Goal: Information Seeking & Learning: Learn about a topic

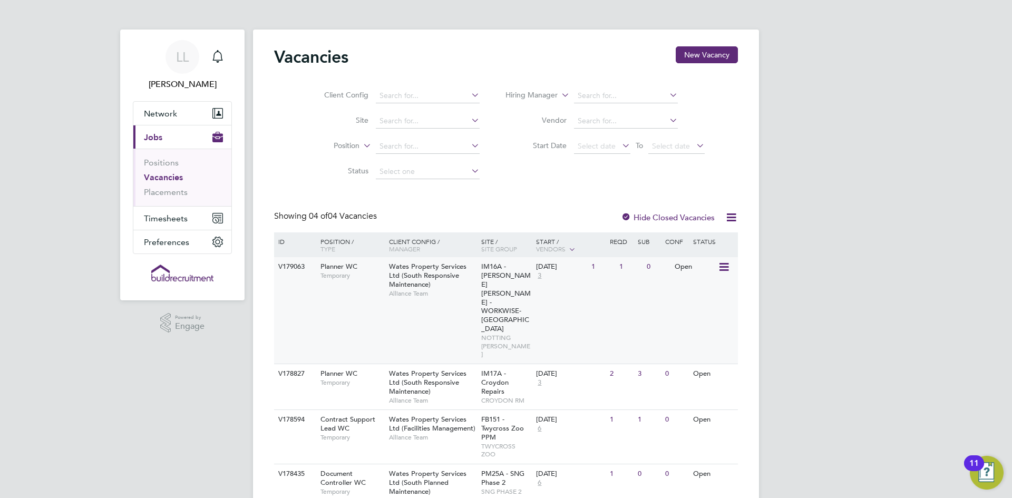
click at [539, 286] on div "V179063 Planner WC Temporary Wates Property Services Ltd (South Responsive Main…" at bounding box center [506, 310] width 464 height 106
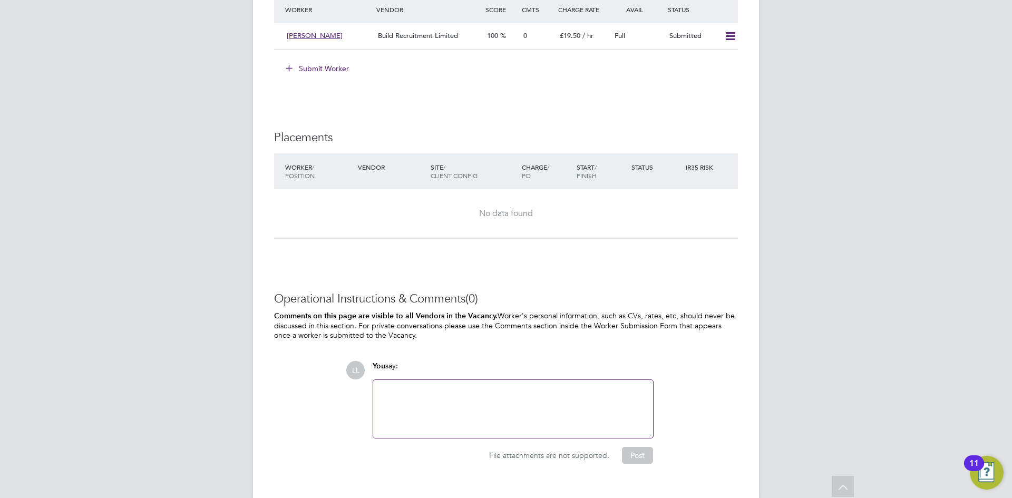
scroll to position [964, 0]
click at [512, 217] on div "No data found" at bounding box center [506, 215] width 443 height 11
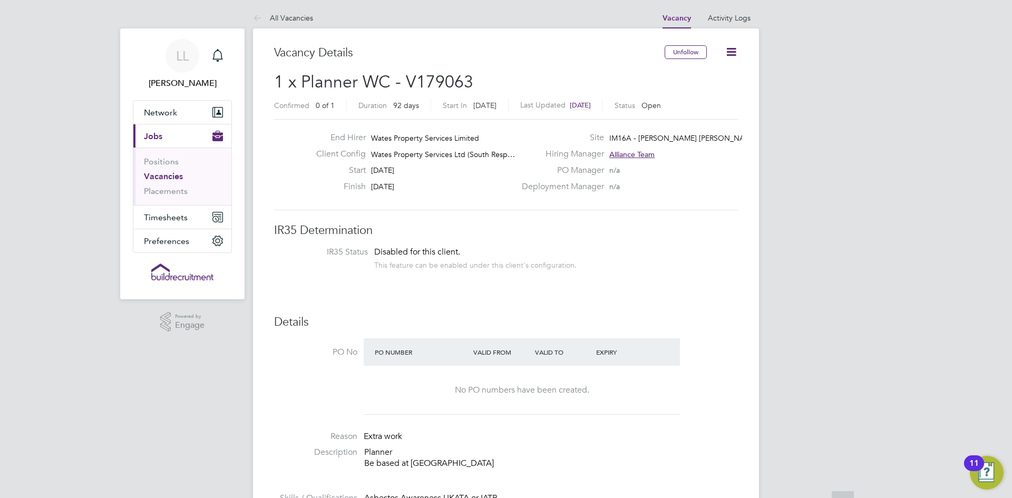
scroll to position [0, 0]
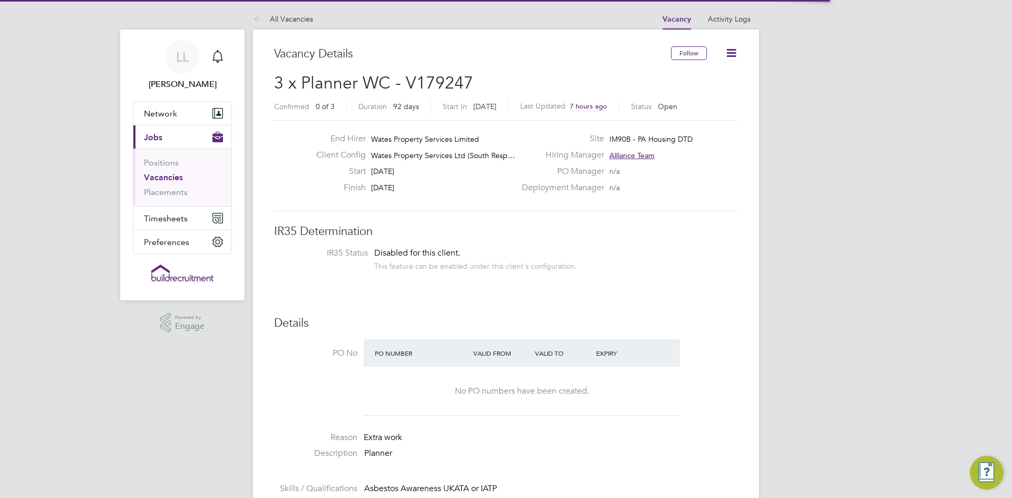
click at [403, 321] on h3 "Details" at bounding box center [506, 323] width 464 height 15
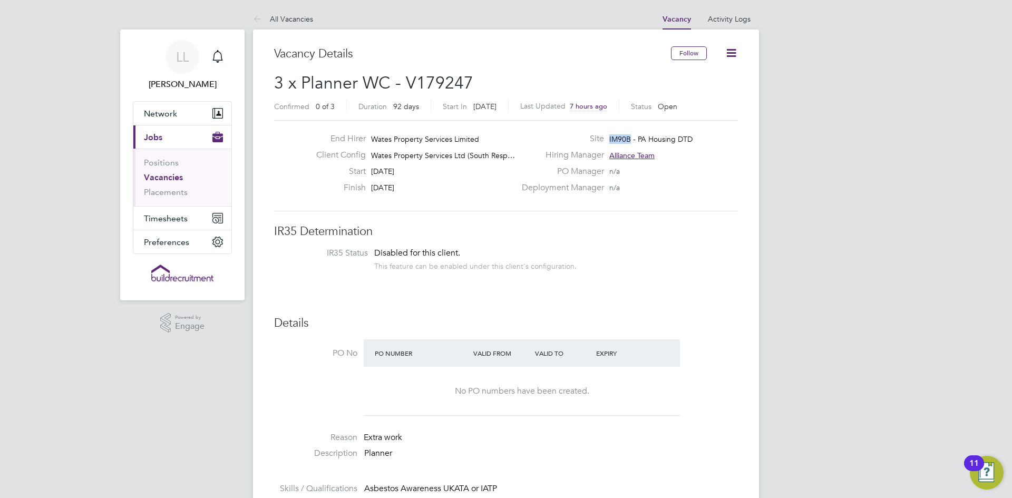
drag, startPoint x: 631, startPoint y: 138, endPoint x: 602, endPoint y: 136, distance: 29.1
click at [602, 136] on div "Site IM90B - PA Housing DTD" at bounding box center [628, 141] width 227 height 16
copy span "IM90B"
click at [717, 188] on div "Deployment Manager n/a" at bounding box center [628, 190] width 227 height 16
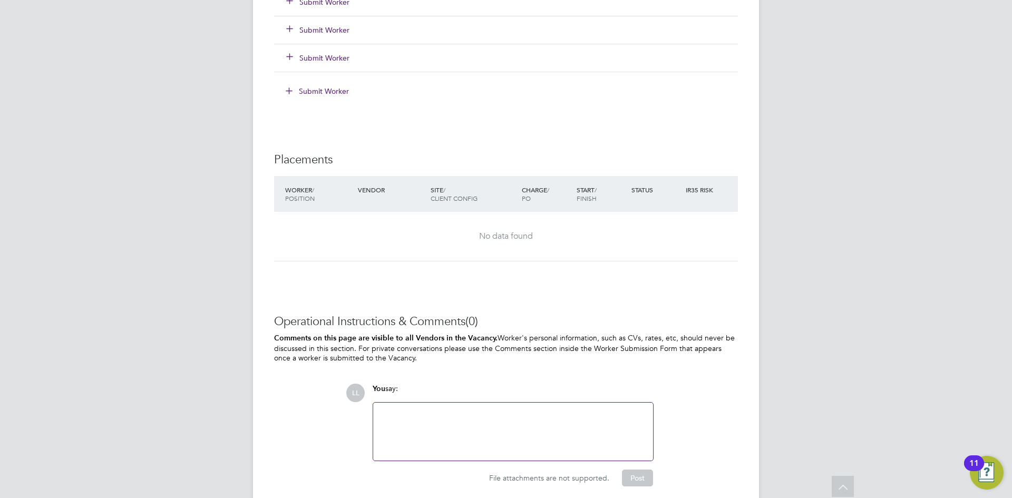
scroll to position [1012, 0]
